Goal: Transaction & Acquisition: Purchase product/service

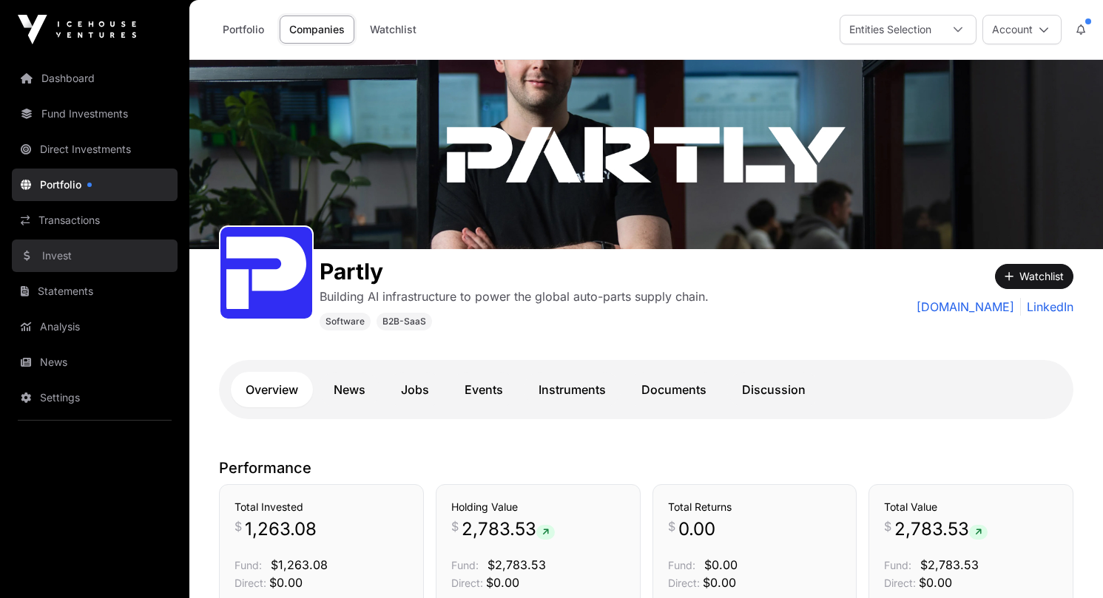
click at [64, 252] on link "Invest" at bounding box center [95, 256] width 166 height 33
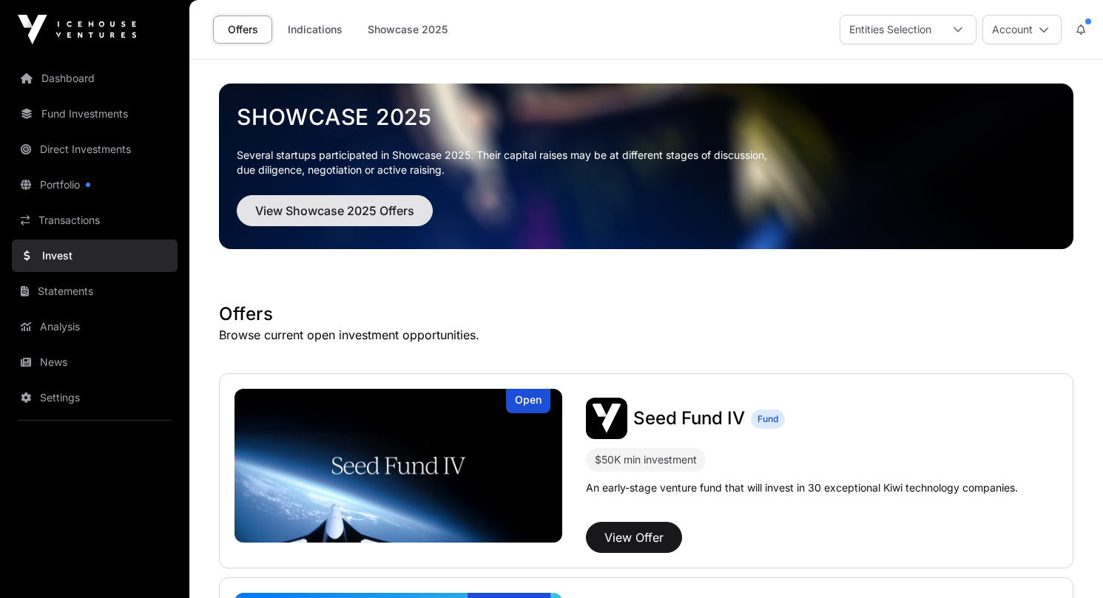
click at [348, 211] on span "View Showcase 2025 Offers" at bounding box center [334, 211] width 159 height 18
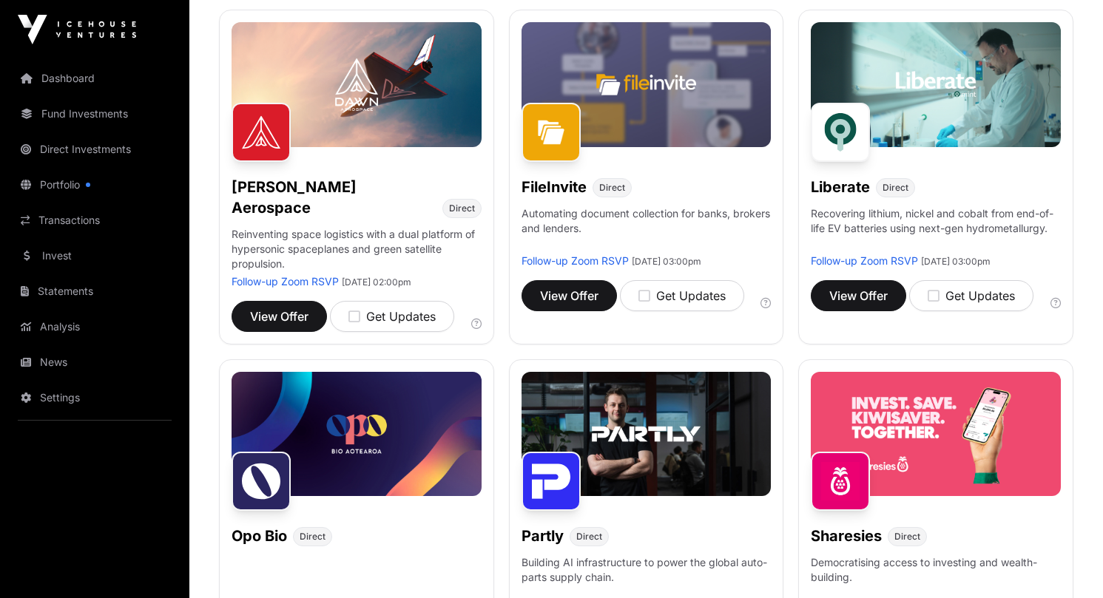
scroll to position [558, 0]
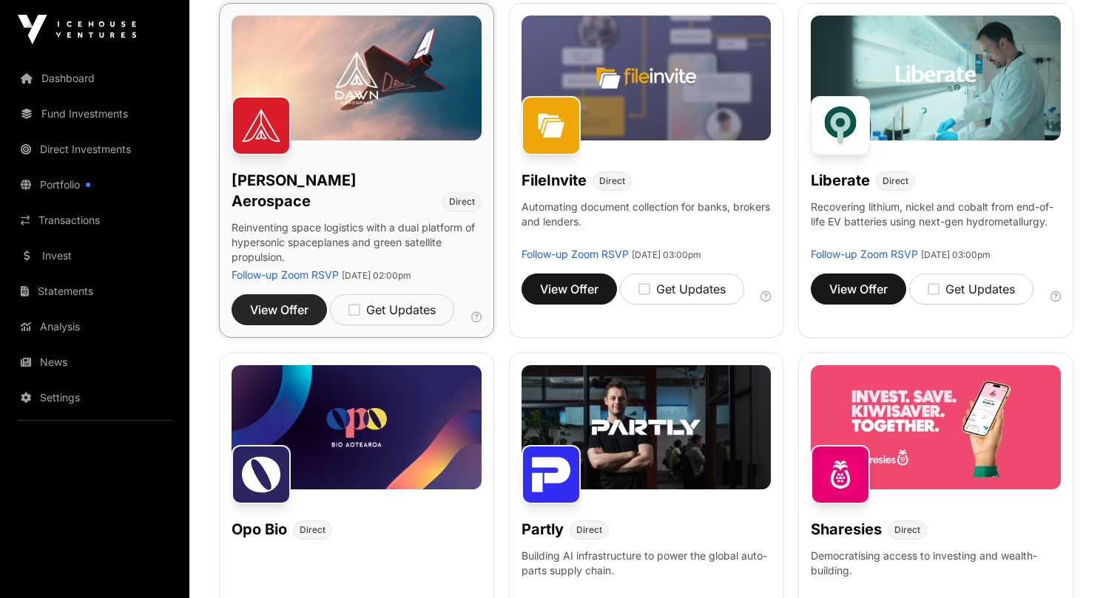
click at [273, 301] on span "View Offer" at bounding box center [279, 310] width 58 height 18
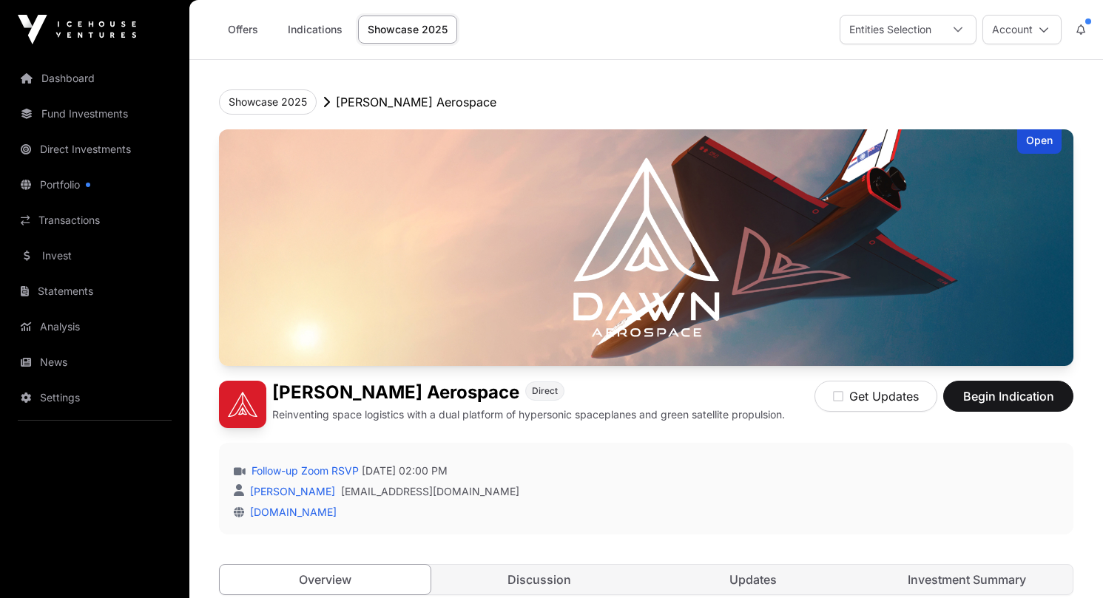
scroll to position [558, 0]
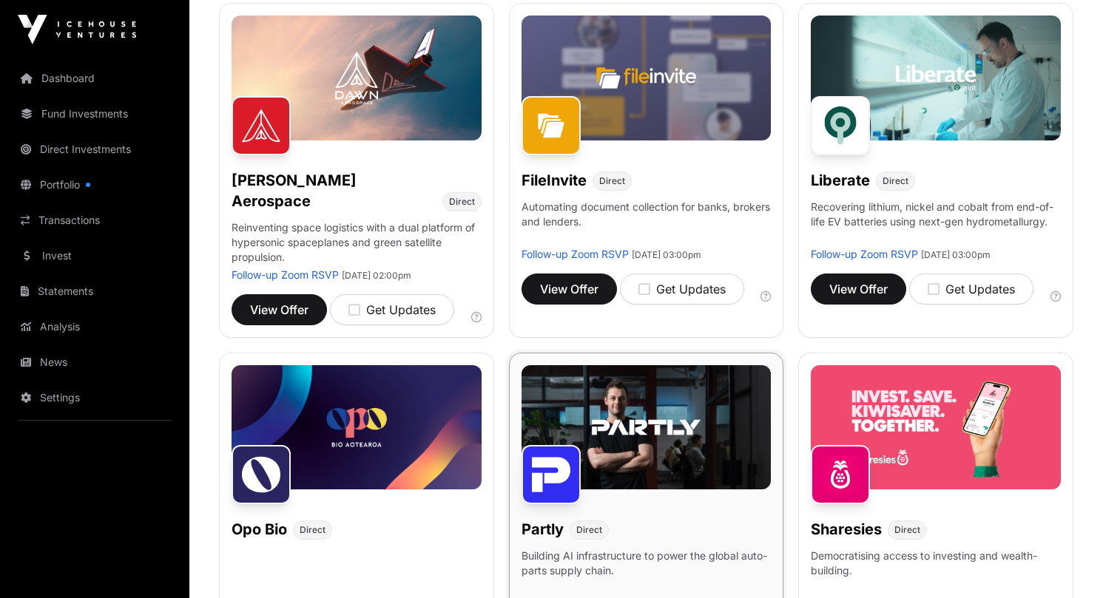
click at [627, 396] on img at bounding box center [646, 427] width 250 height 125
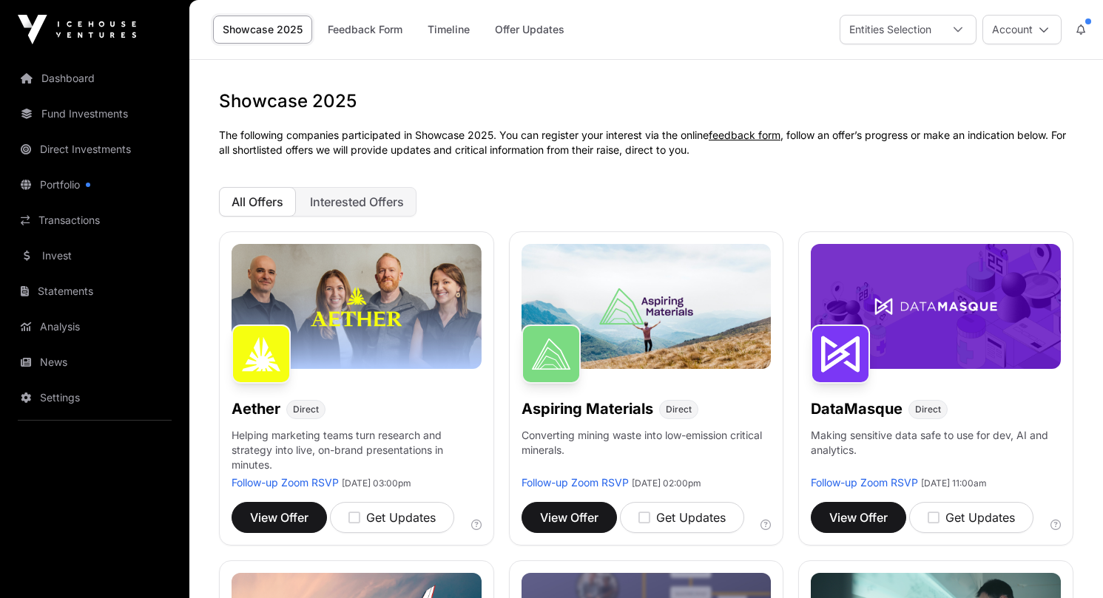
scroll to position [558, 0]
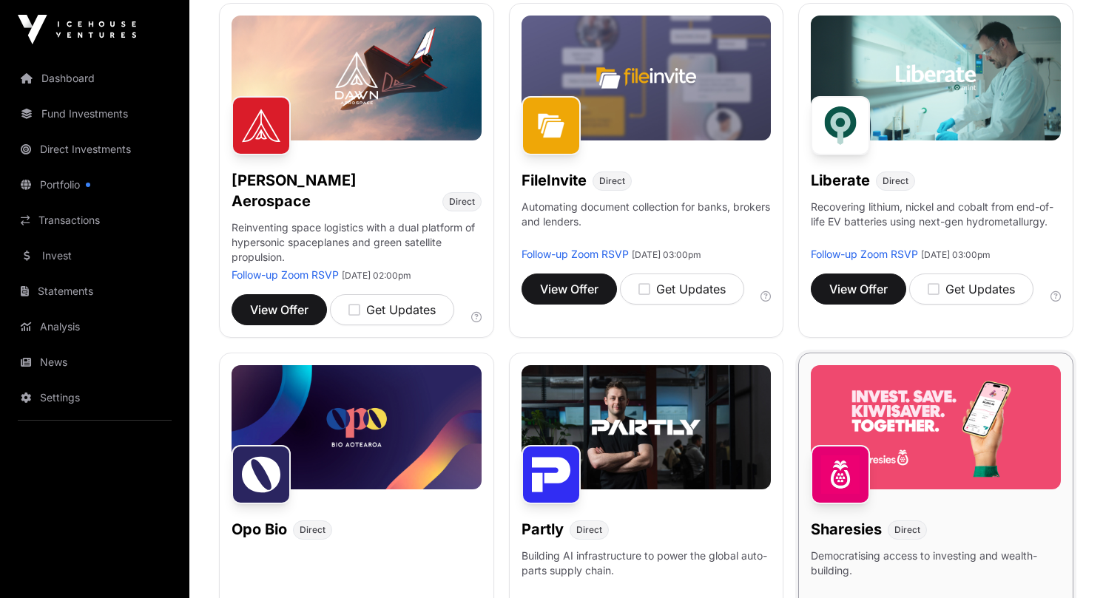
click at [960, 413] on img at bounding box center [936, 427] width 250 height 125
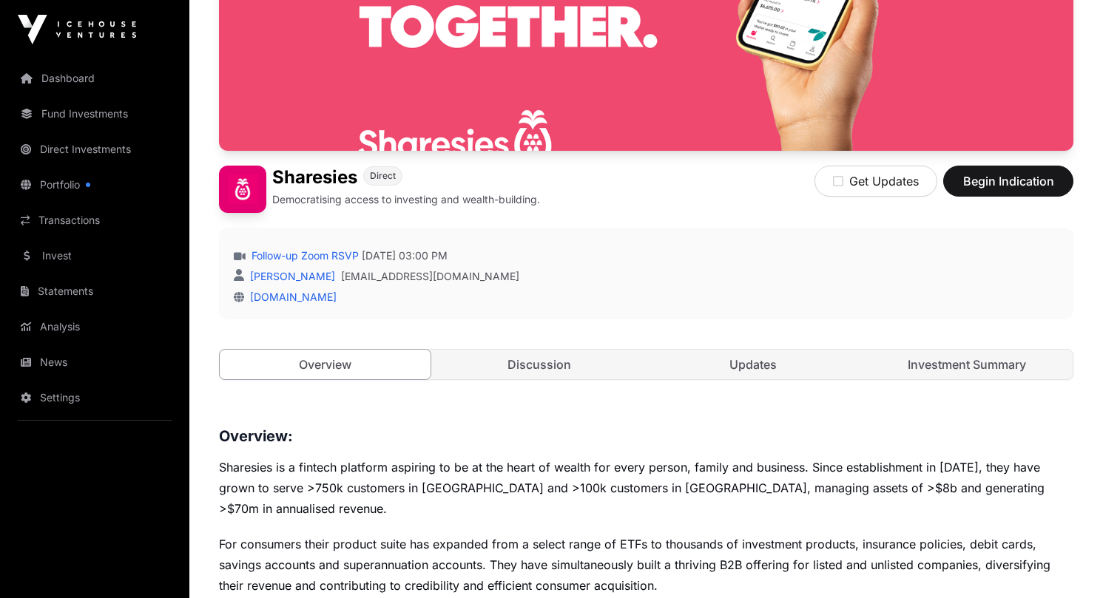
scroll to position [184, 0]
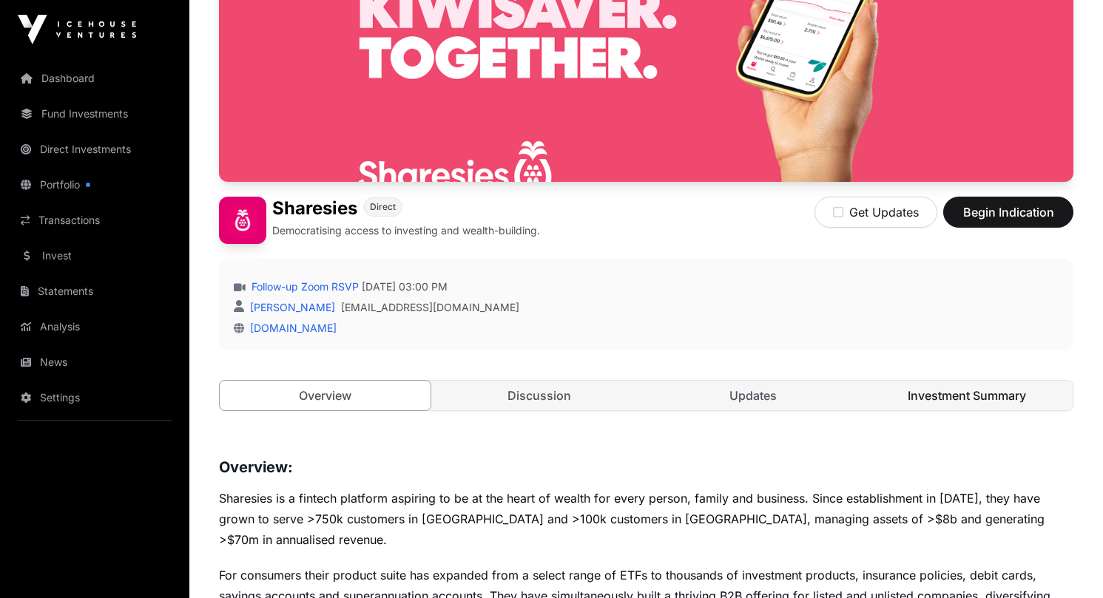
click at [941, 396] on link "Investment Summary" at bounding box center [967, 396] width 211 height 30
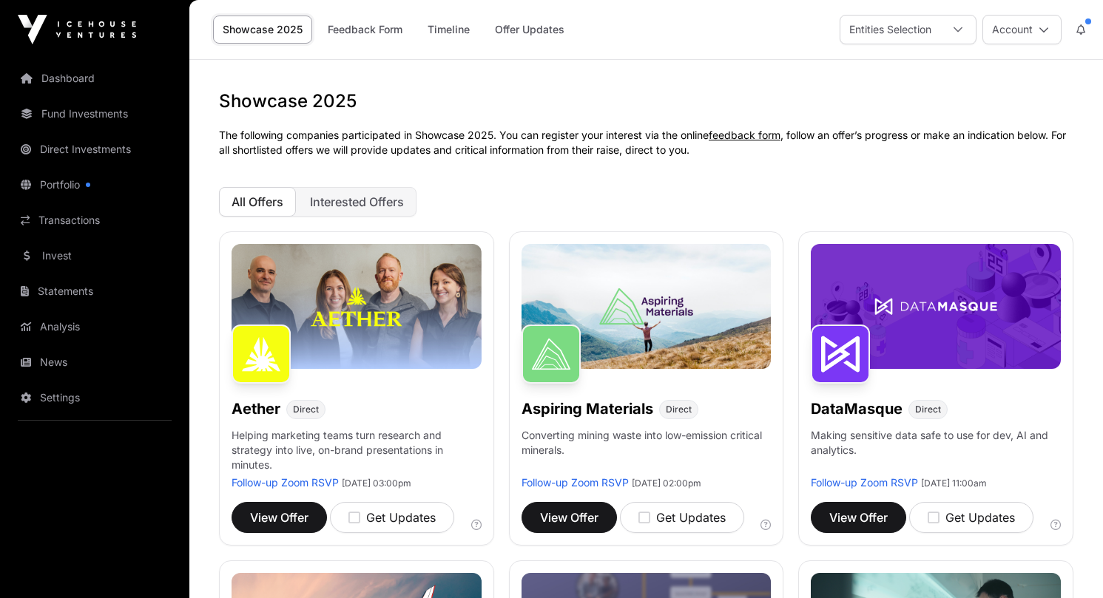
scroll to position [558, 0]
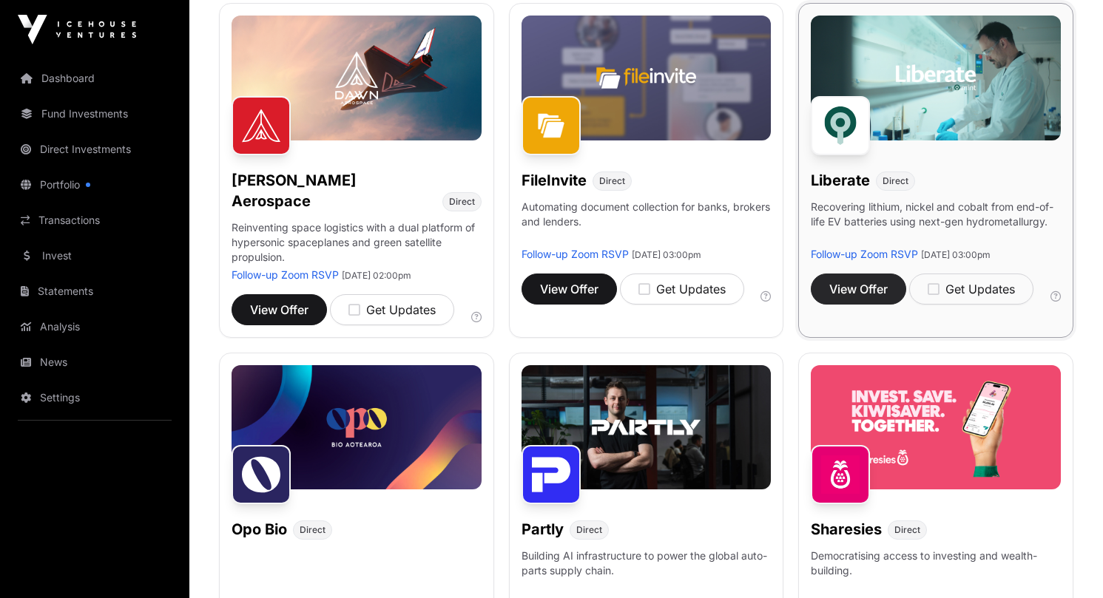
click at [861, 282] on span "View Offer" at bounding box center [858, 289] width 58 height 18
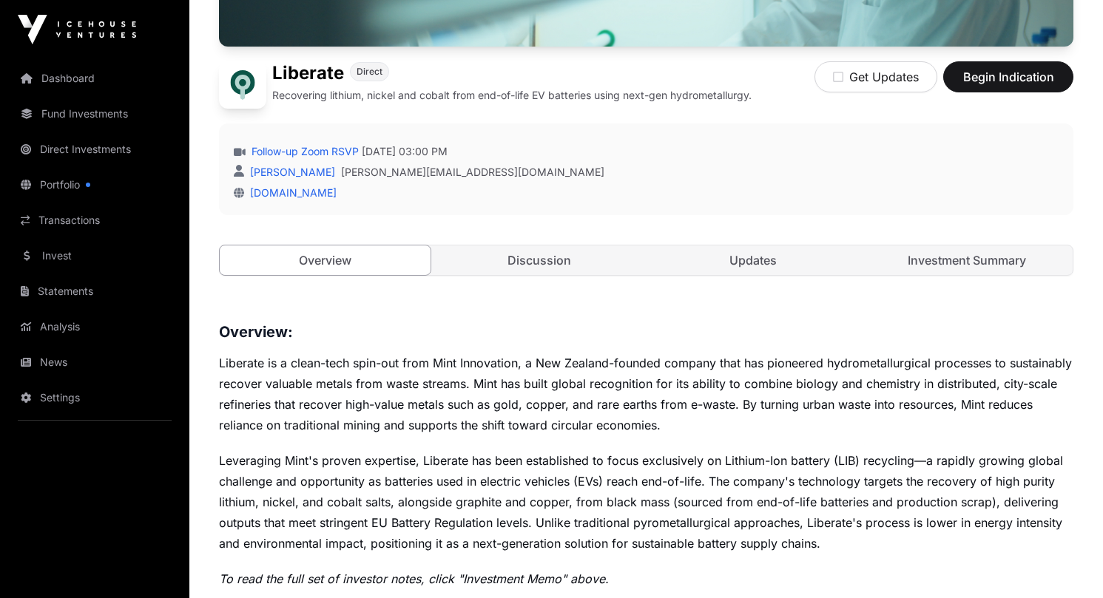
scroll to position [287, 0]
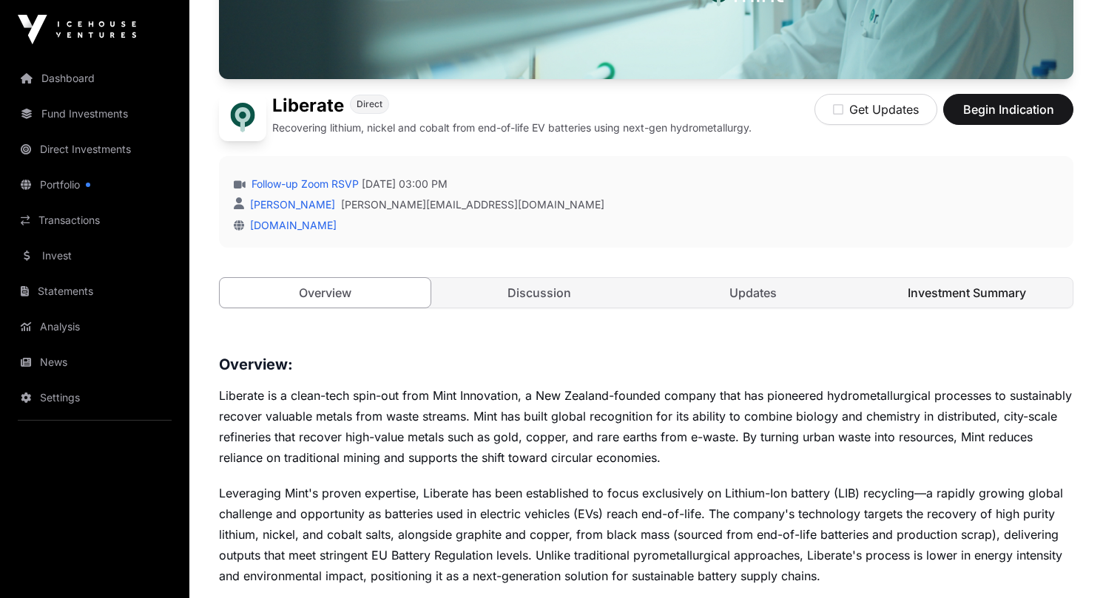
click at [964, 294] on link "Investment Summary" at bounding box center [967, 293] width 211 height 30
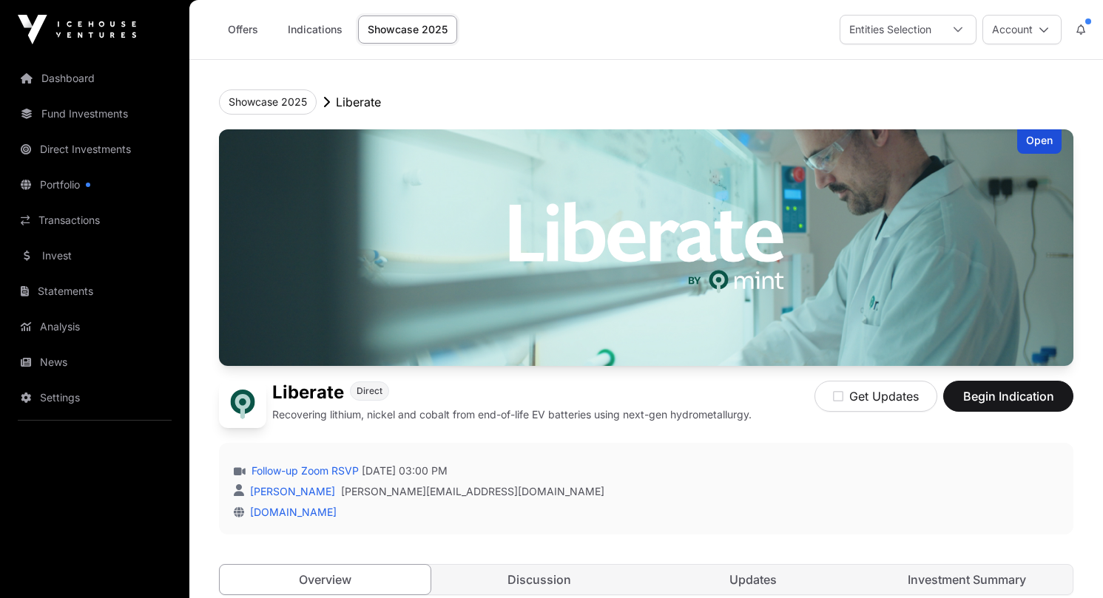
scroll to position [287, 0]
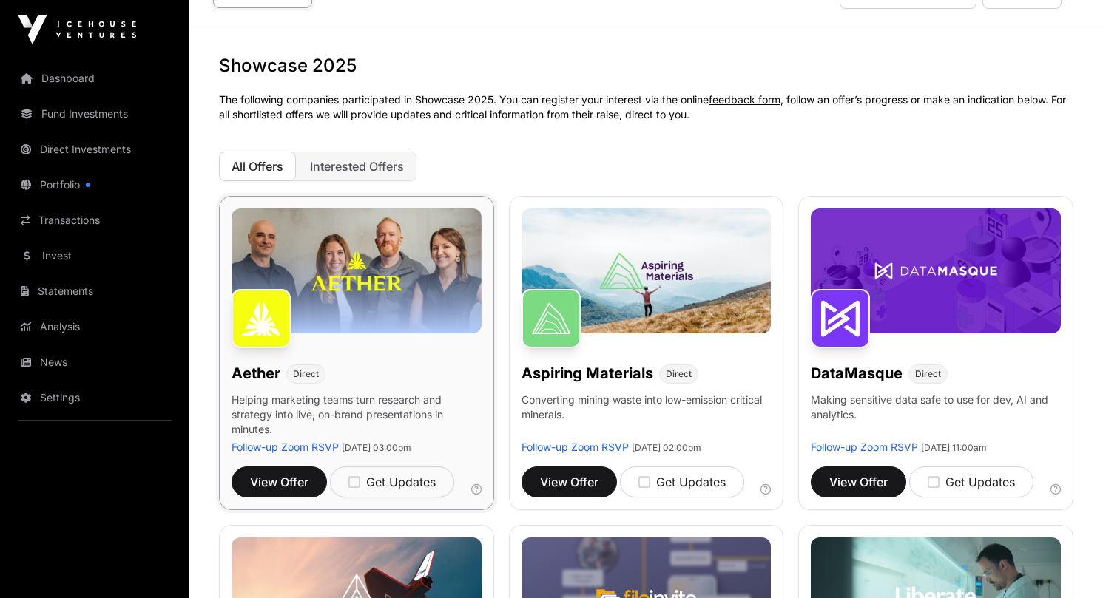
scroll to position [35, 0]
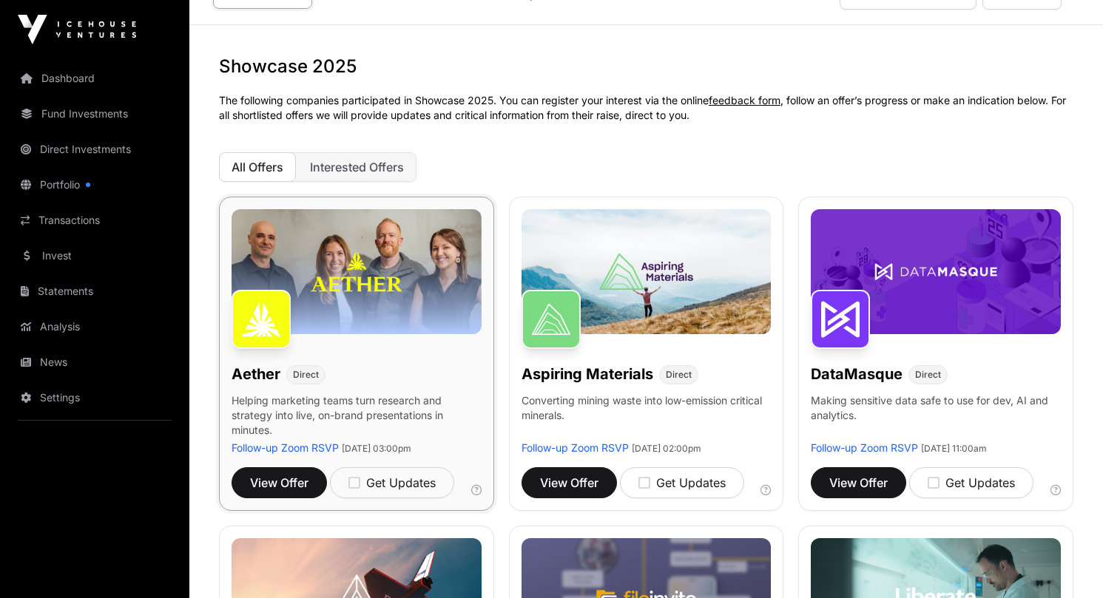
click at [335, 292] on img at bounding box center [357, 271] width 250 height 125
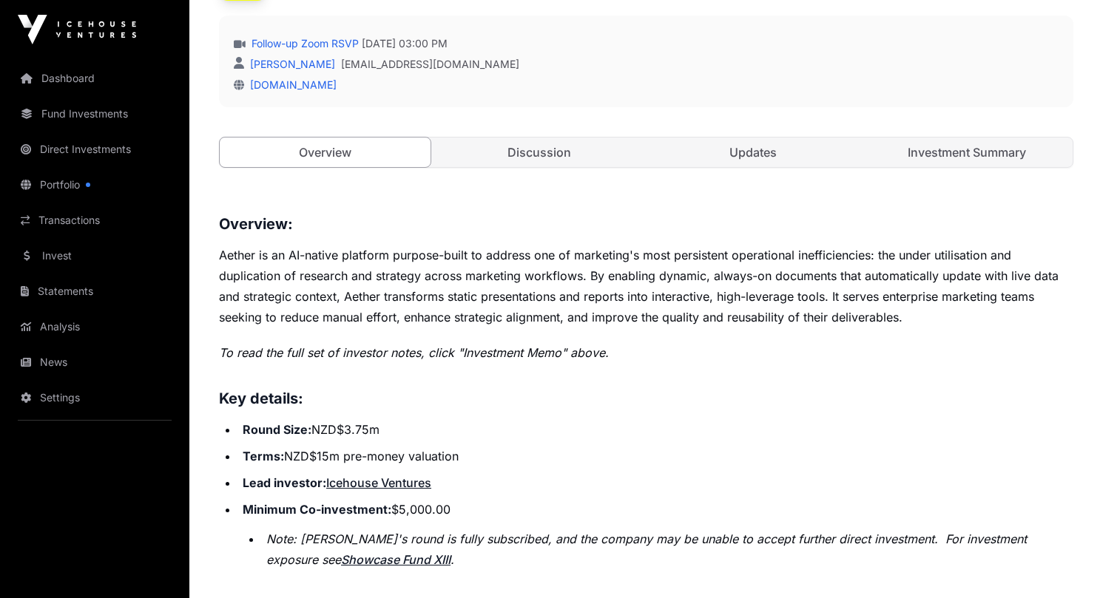
scroll to position [421, 0]
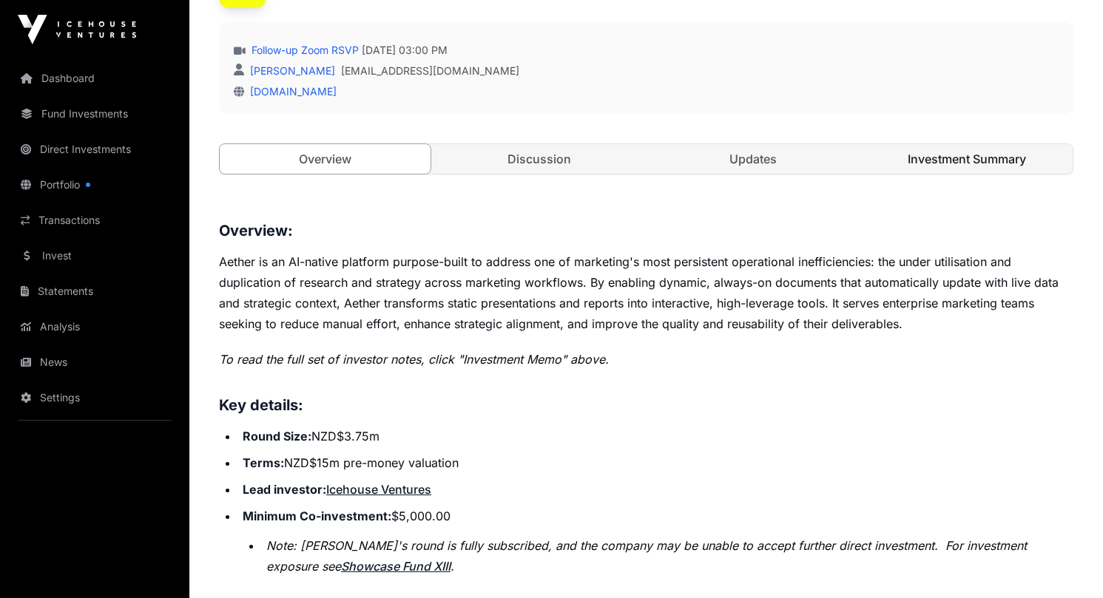
click at [957, 156] on link "Investment Summary" at bounding box center [967, 159] width 211 height 30
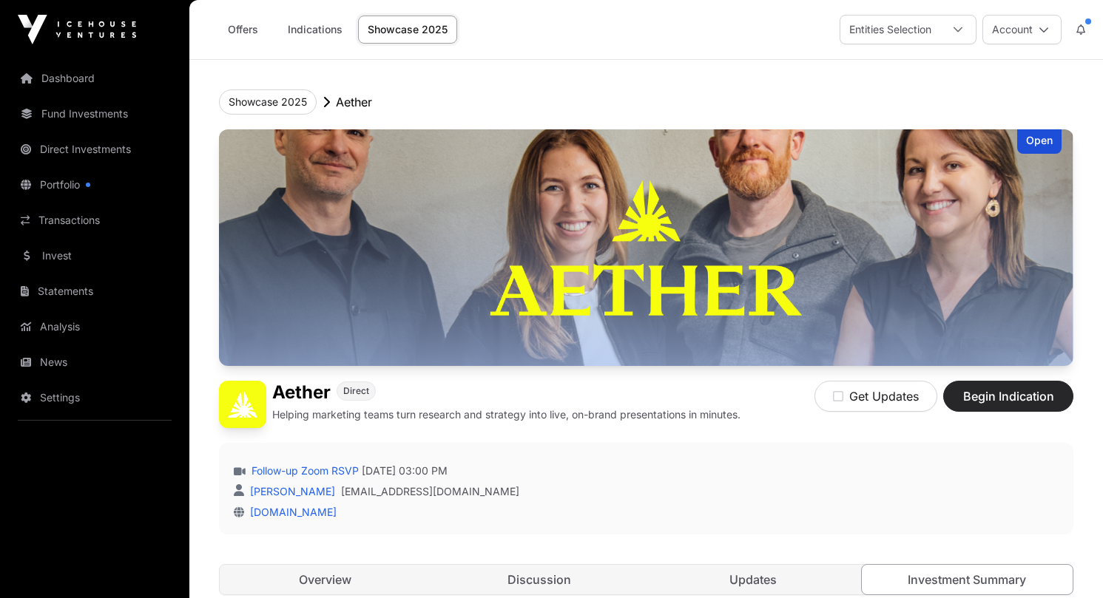
click at [1010, 391] on span "Begin Indication" at bounding box center [1008, 397] width 93 height 18
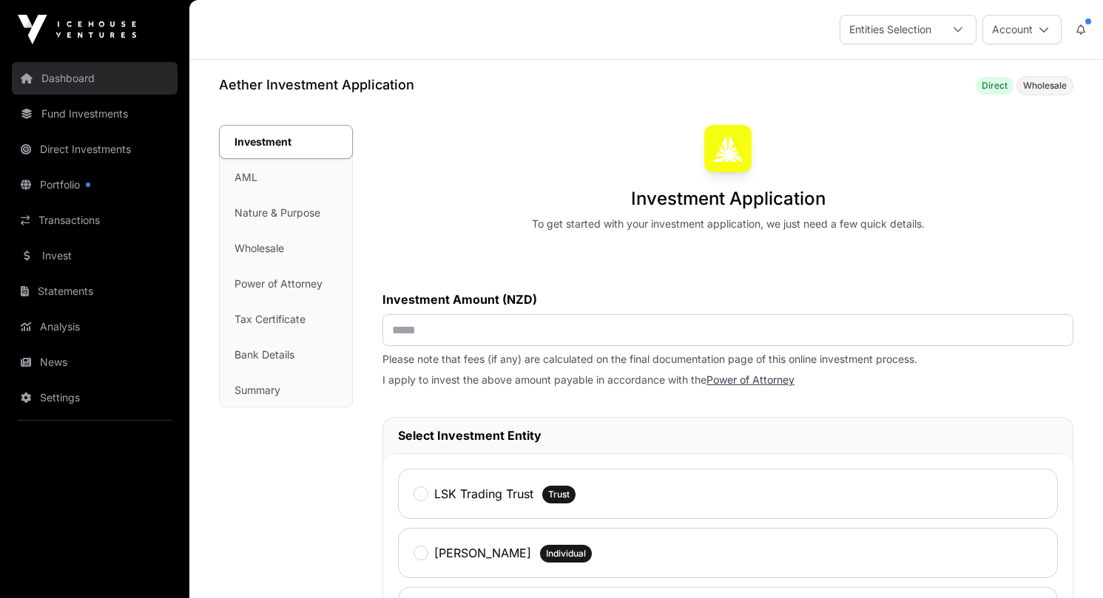
click at [87, 70] on link "Dashboard" at bounding box center [95, 78] width 166 height 33
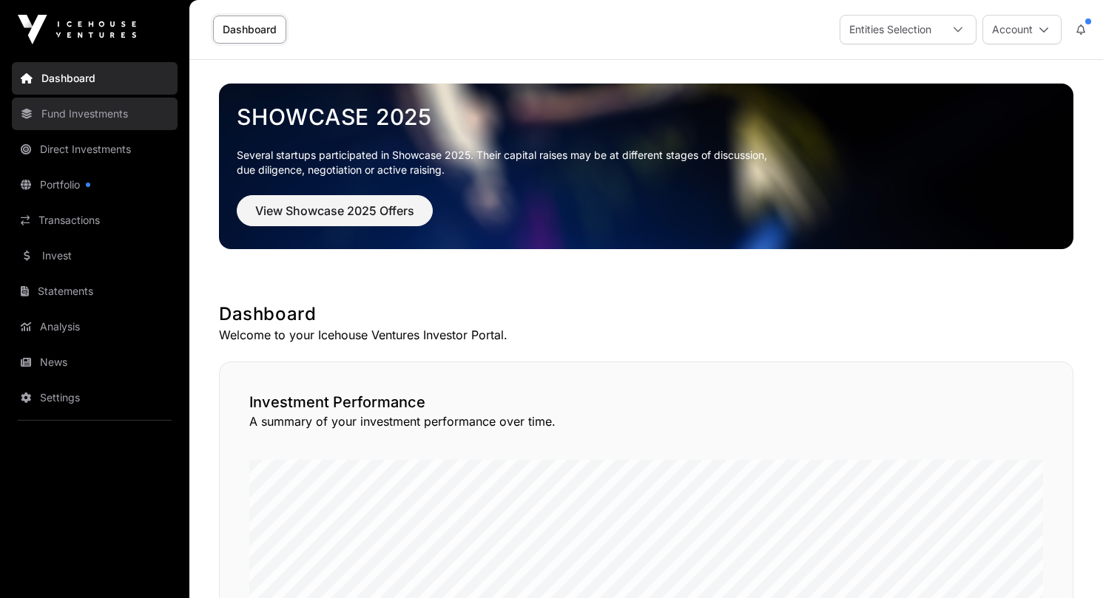
click at [84, 113] on link "Fund Investments" at bounding box center [95, 114] width 166 height 33
click at [109, 113] on link "Fund Investments" at bounding box center [95, 114] width 166 height 33
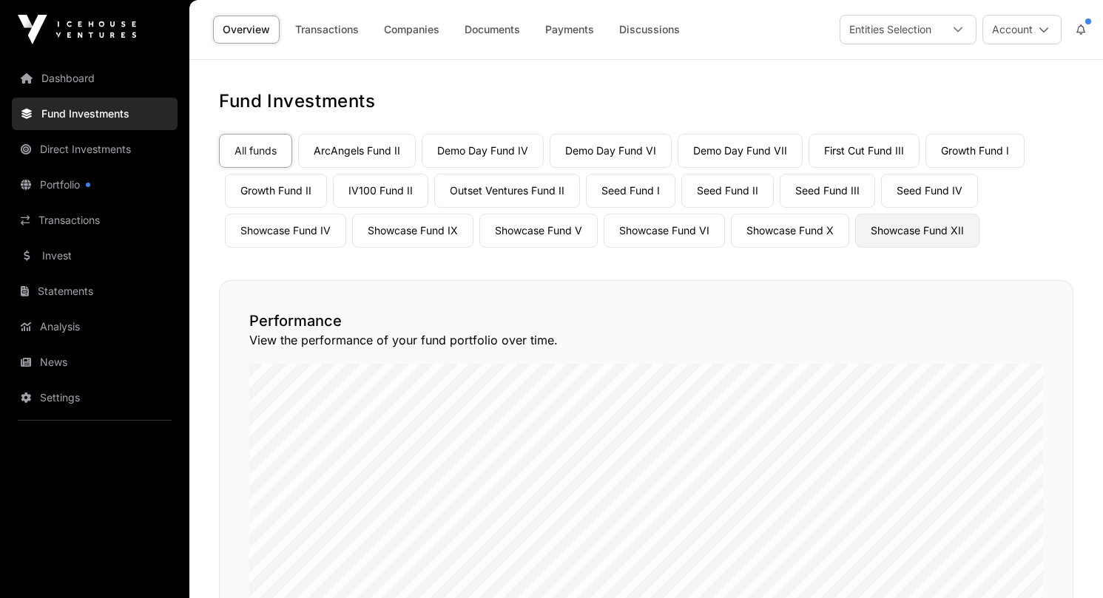
click at [933, 232] on link "Showcase Fund XII" at bounding box center [917, 231] width 124 height 34
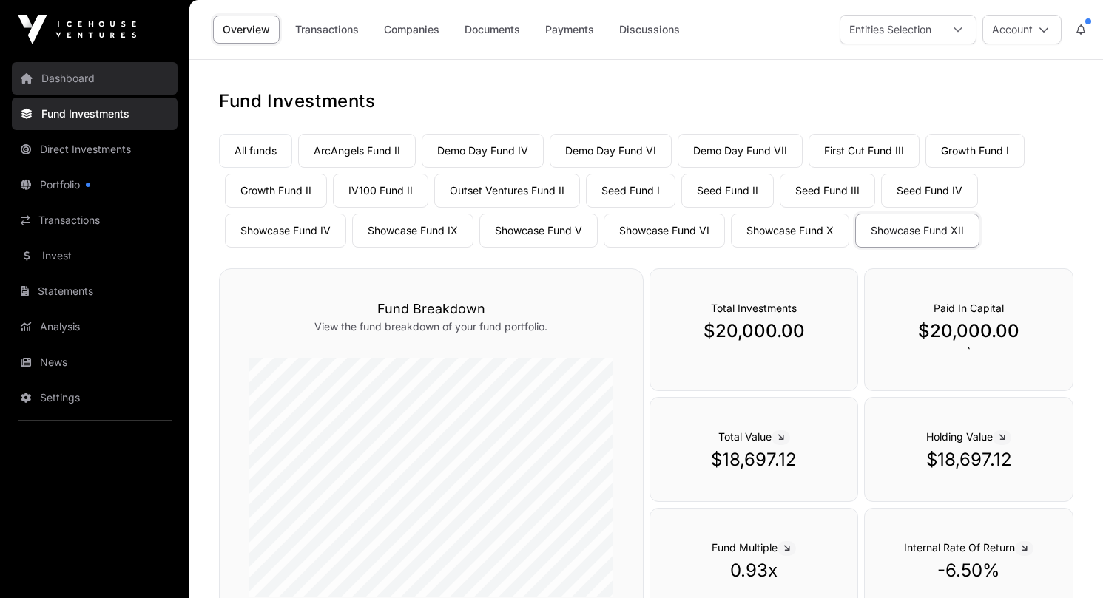
click at [84, 78] on link "Dashboard" at bounding box center [95, 78] width 166 height 33
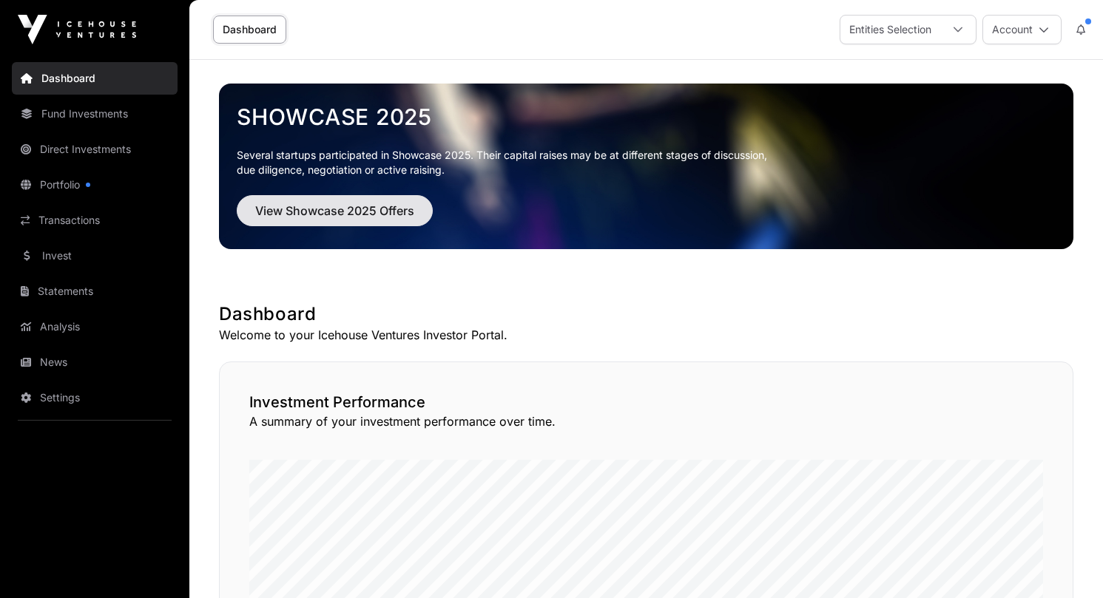
click at [342, 212] on span "View Showcase 2025 Offers" at bounding box center [334, 211] width 159 height 18
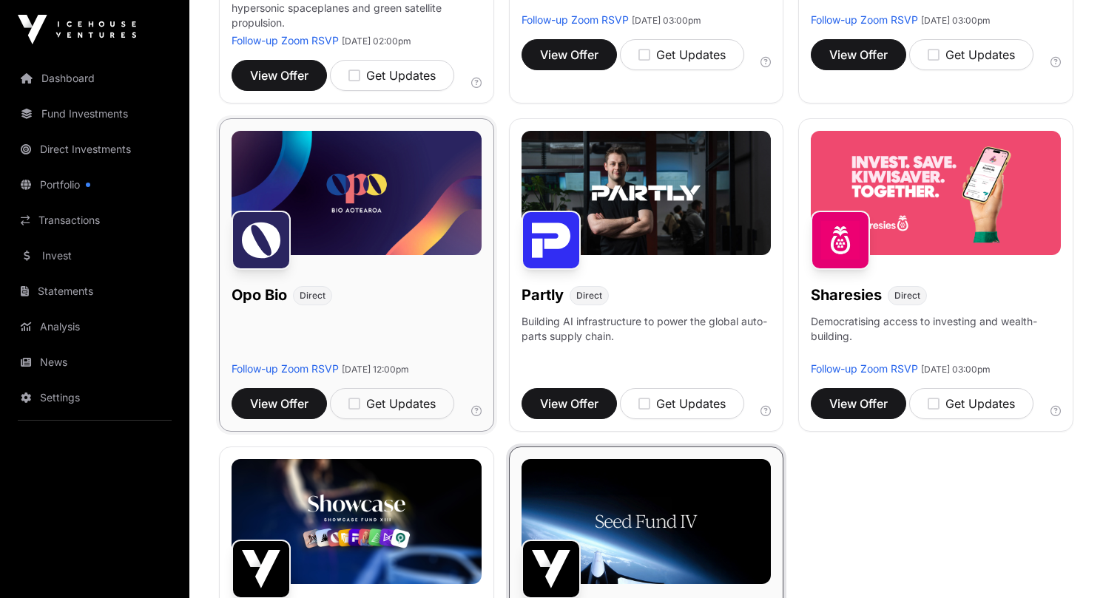
scroll to position [775, 0]
